Goal: Find specific page/section: Find specific page/section

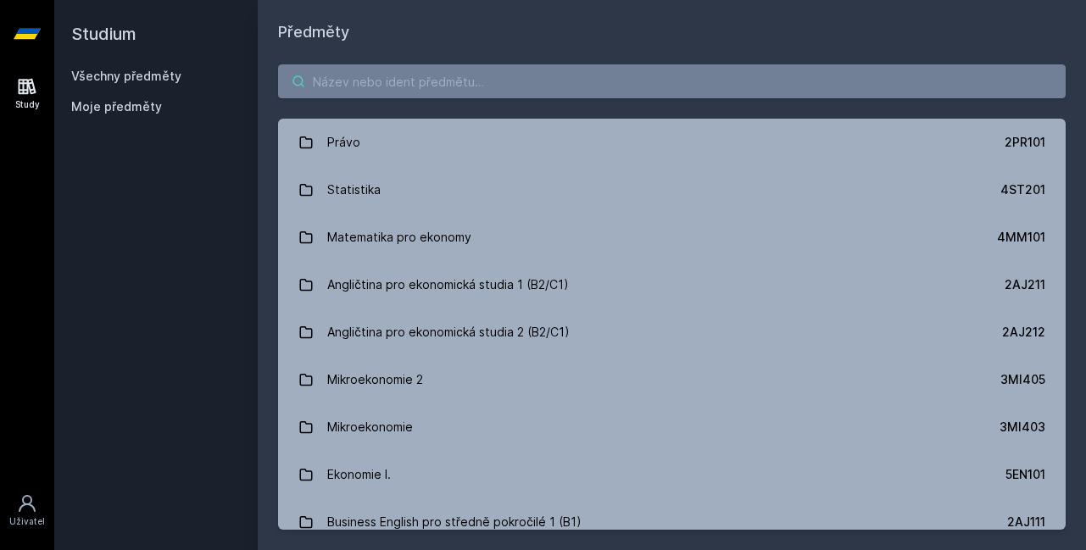
click at [443, 92] on input "search" at bounding box center [672, 81] width 788 height 34
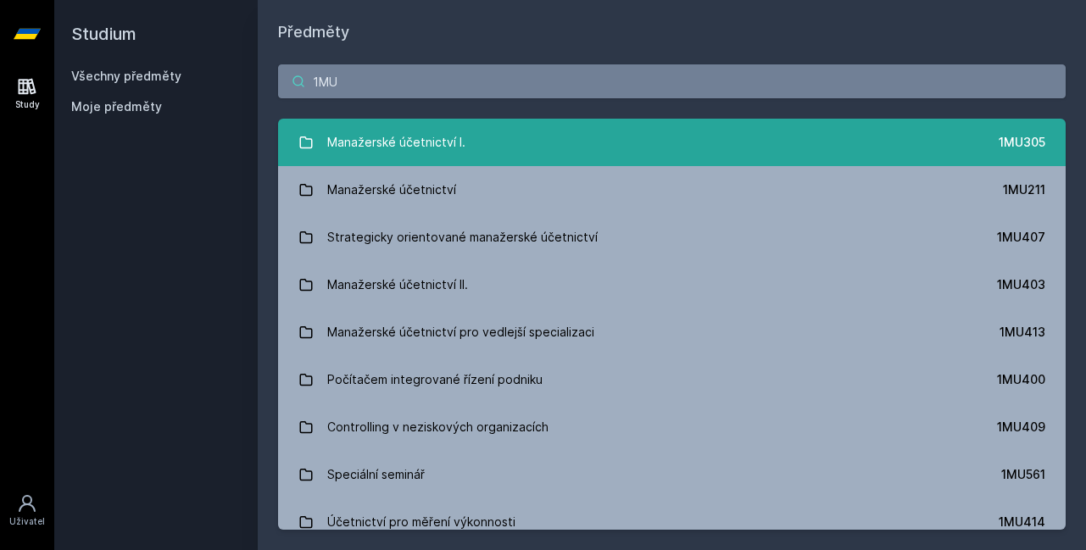
type input "1MU"
click at [449, 140] on div "Manažerské účetnictví I." at bounding box center [396, 142] width 138 height 34
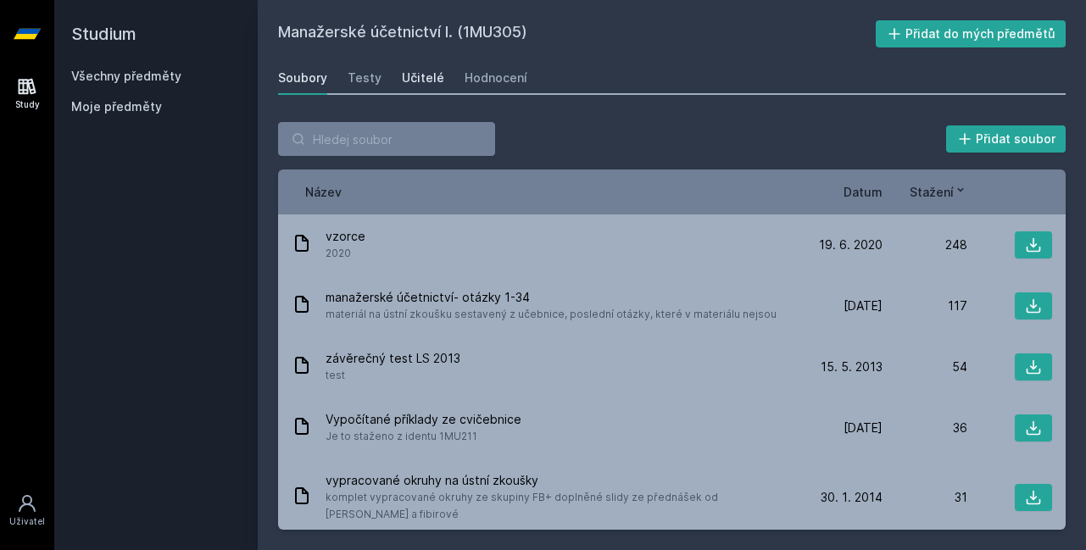
click at [407, 76] on div "Učitelé" at bounding box center [423, 78] width 42 height 17
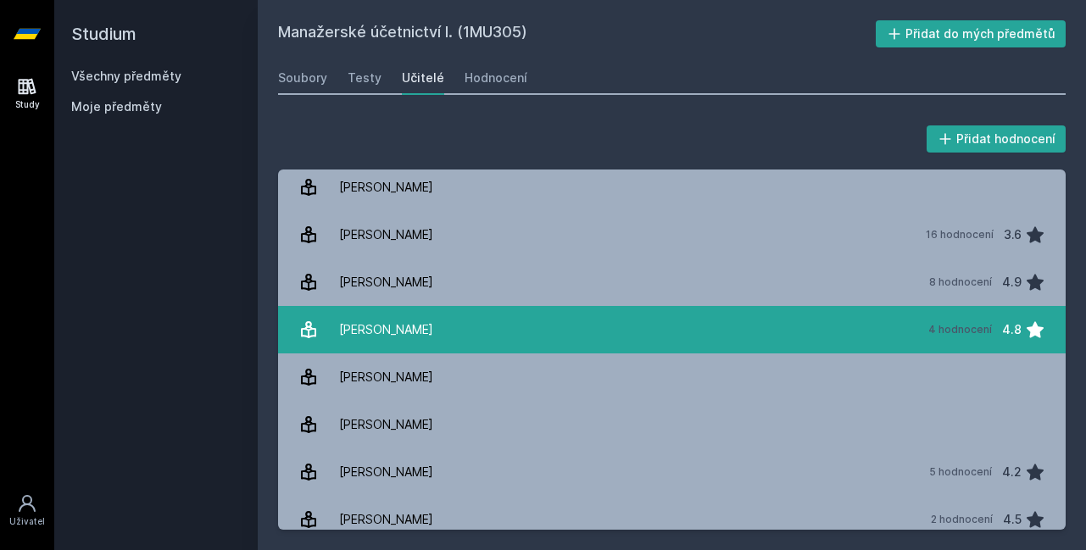
scroll to position [99, 0]
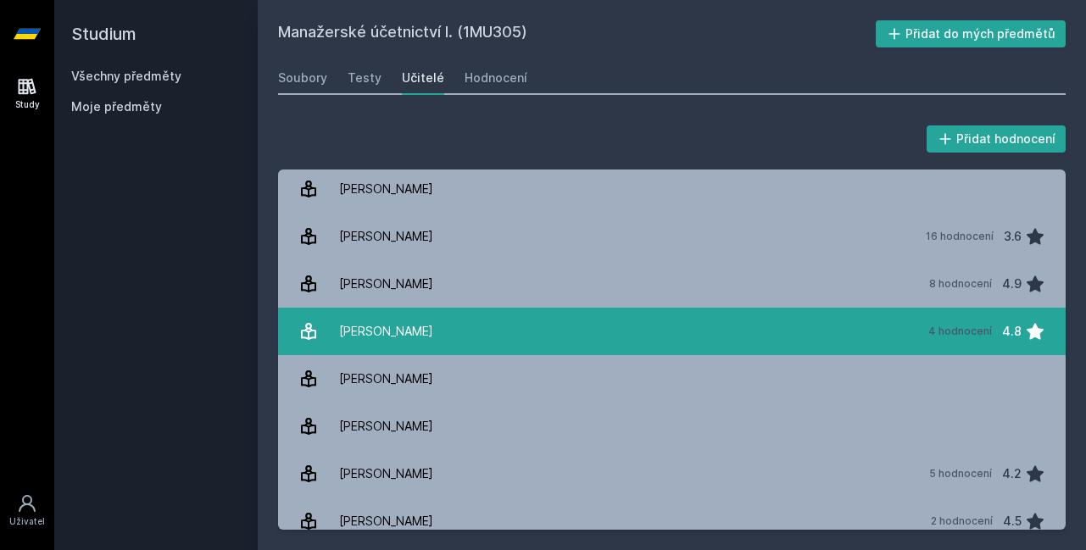
click at [475, 332] on link "[PERSON_NAME] 4 hodnocení 4.8" at bounding box center [672, 331] width 788 height 47
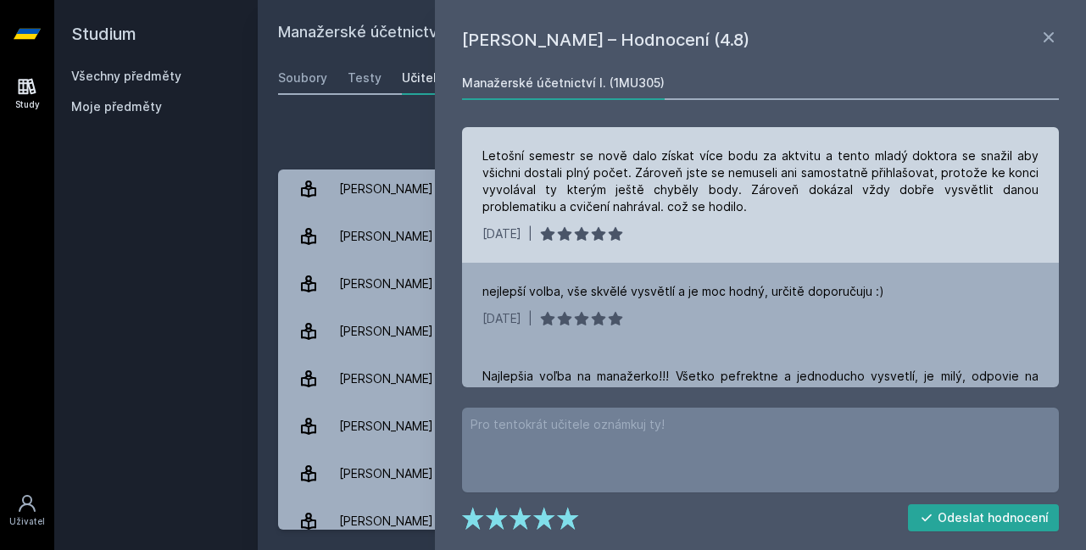
scroll to position [1, 0]
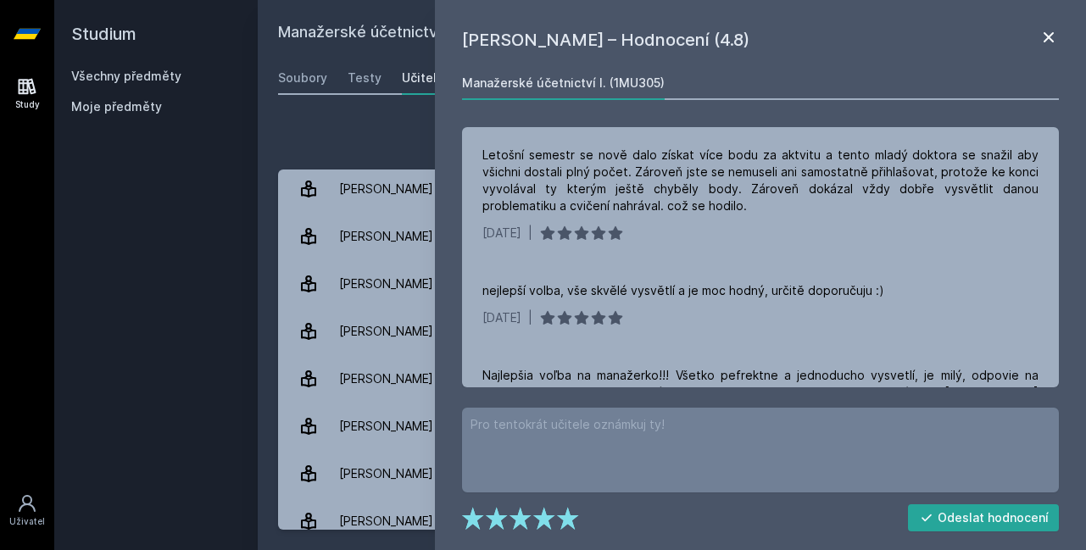
click at [1050, 39] on icon at bounding box center [1049, 37] width 10 height 10
